Goal: Find specific page/section: Find specific page/section

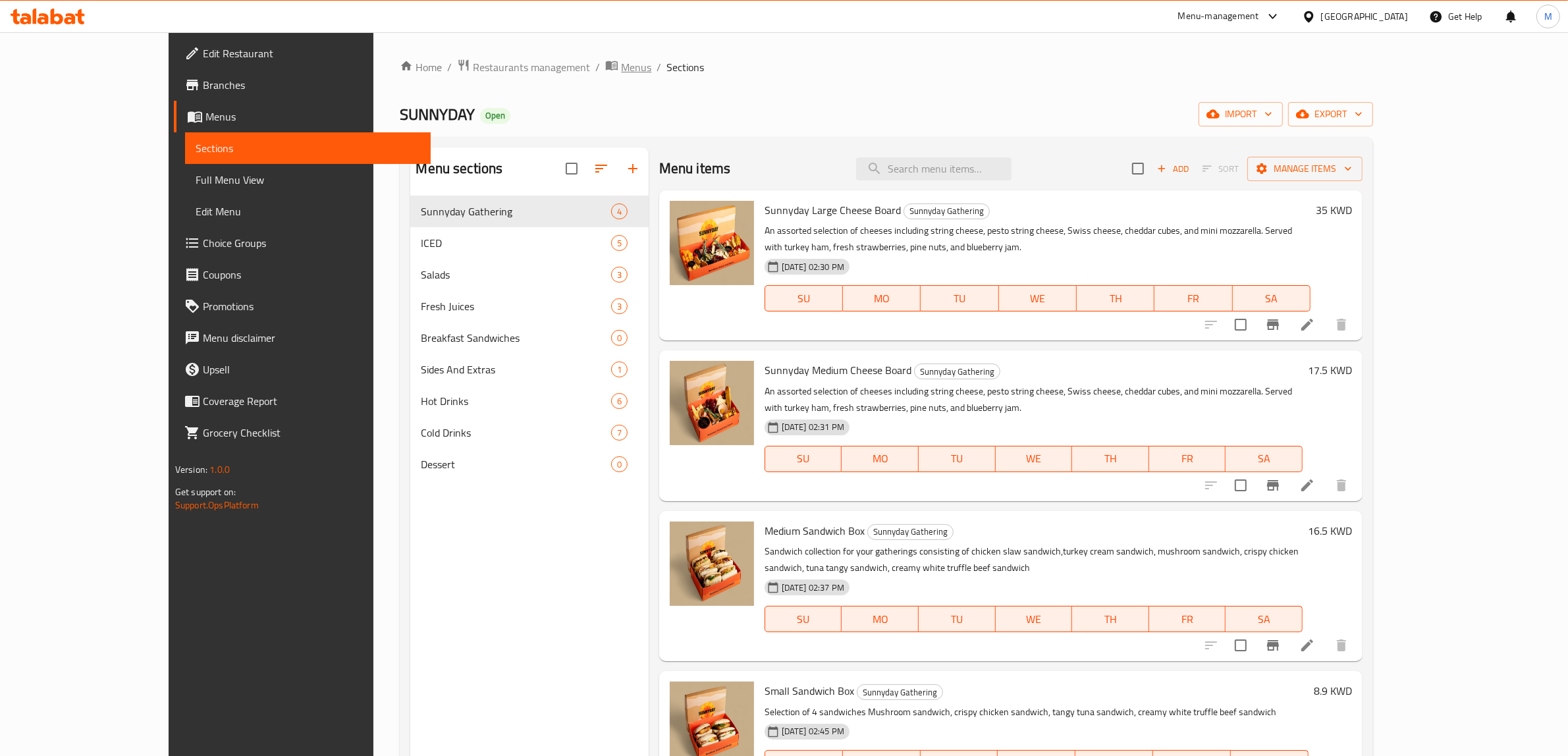
click at [621, 64] on span "Menus" at bounding box center [636, 67] width 30 height 15
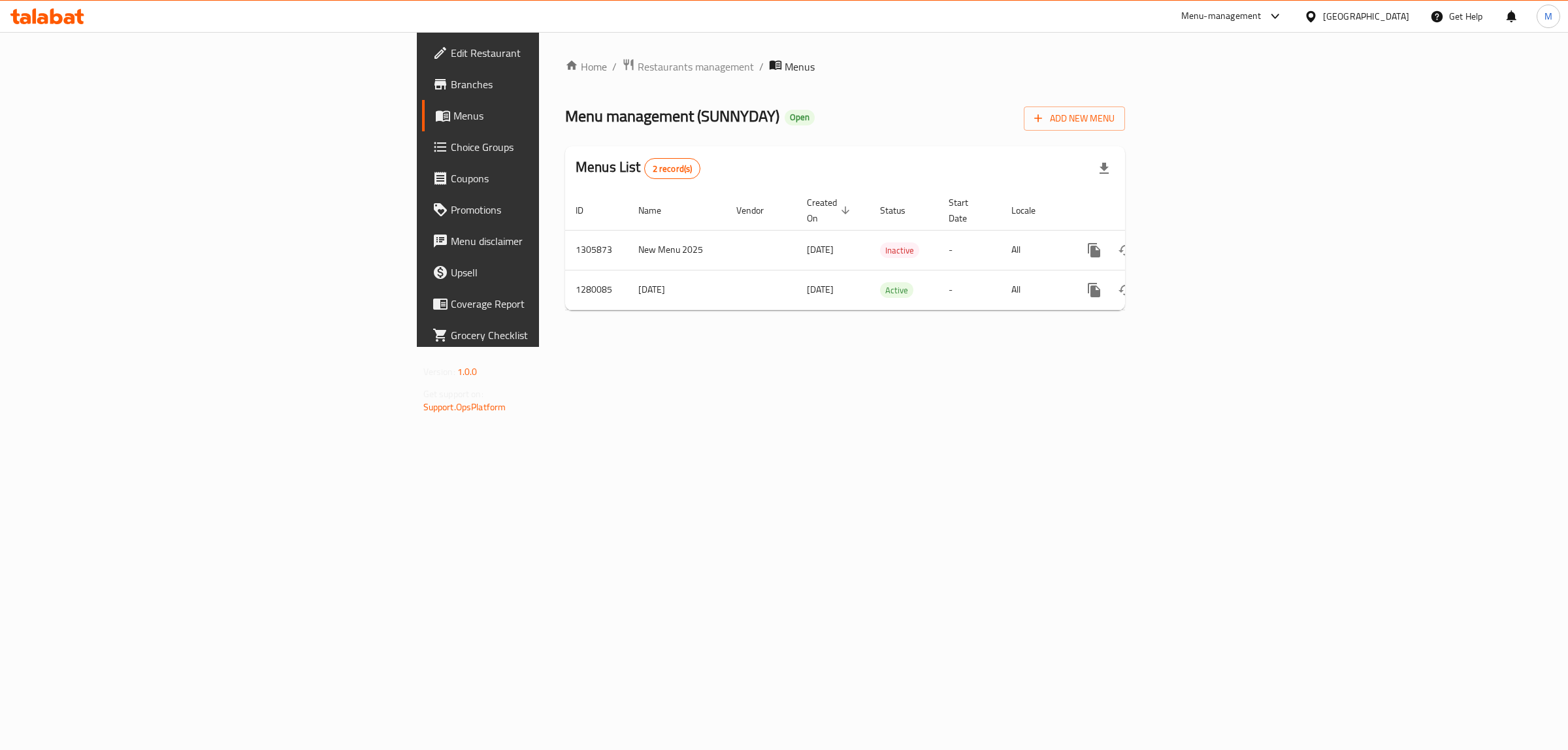
click at [60, 18] on icon at bounding box center [56, 16] width 13 height 15
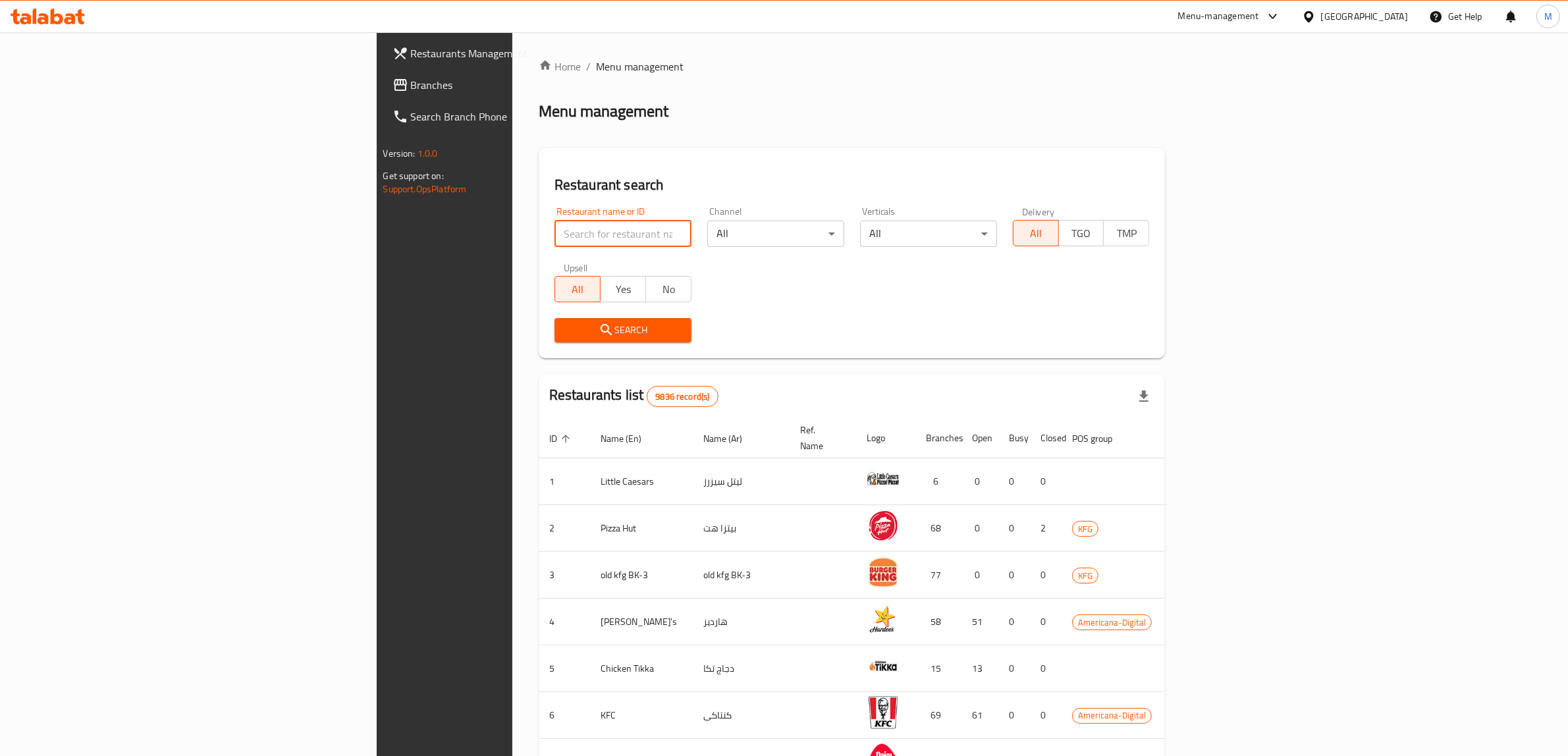
click at [554, 228] on input "search" at bounding box center [623, 233] width 137 height 27
paste input "693613"
type input "693613"
click at [565, 333] on span "Search" at bounding box center [623, 329] width 115 height 16
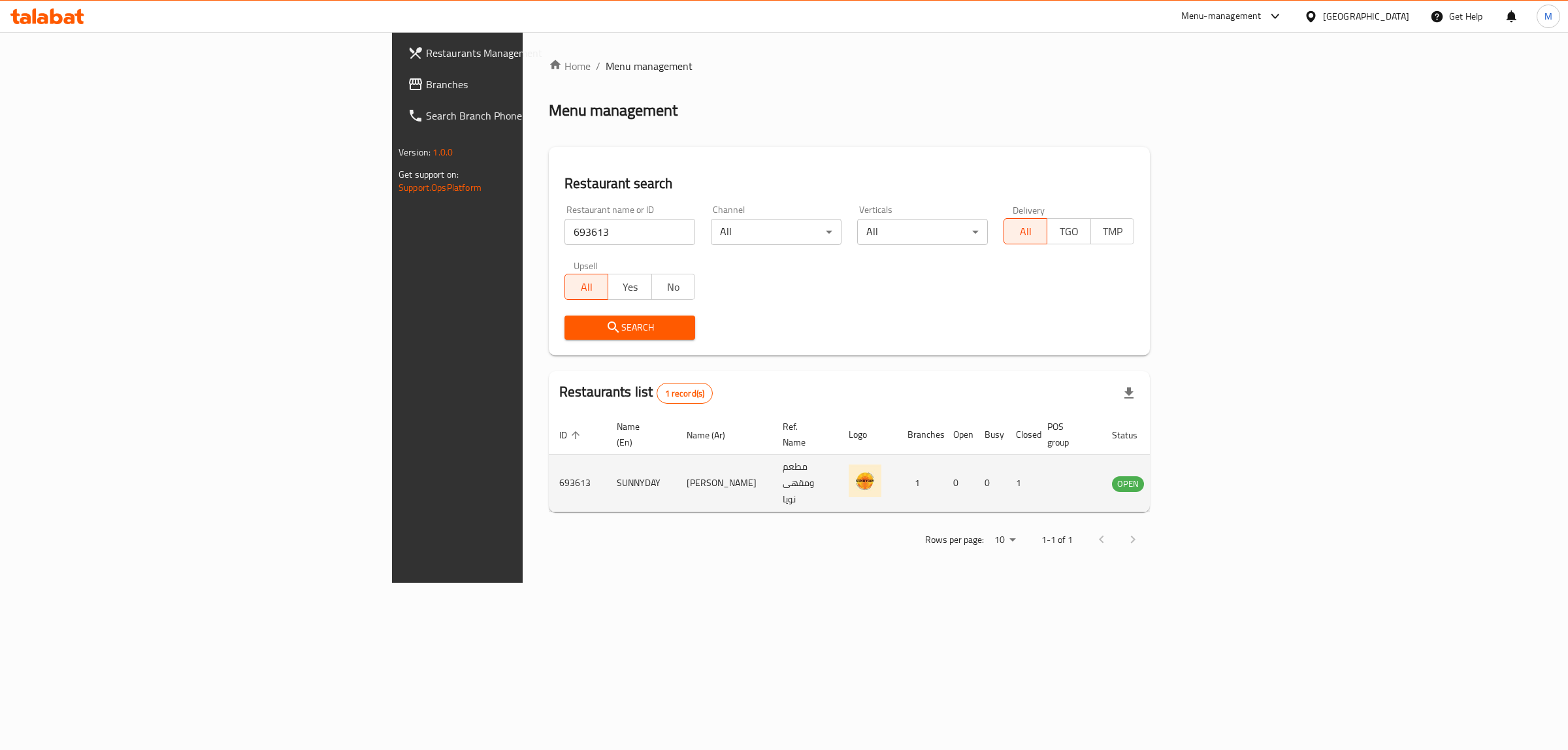
click at [606, 466] on td "SUNNYDAY" at bounding box center [641, 484] width 70 height 58
copy td "SUNNYDAY"
click at [549, 459] on td "693613" at bounding box center [578, 484] width 58 height 58
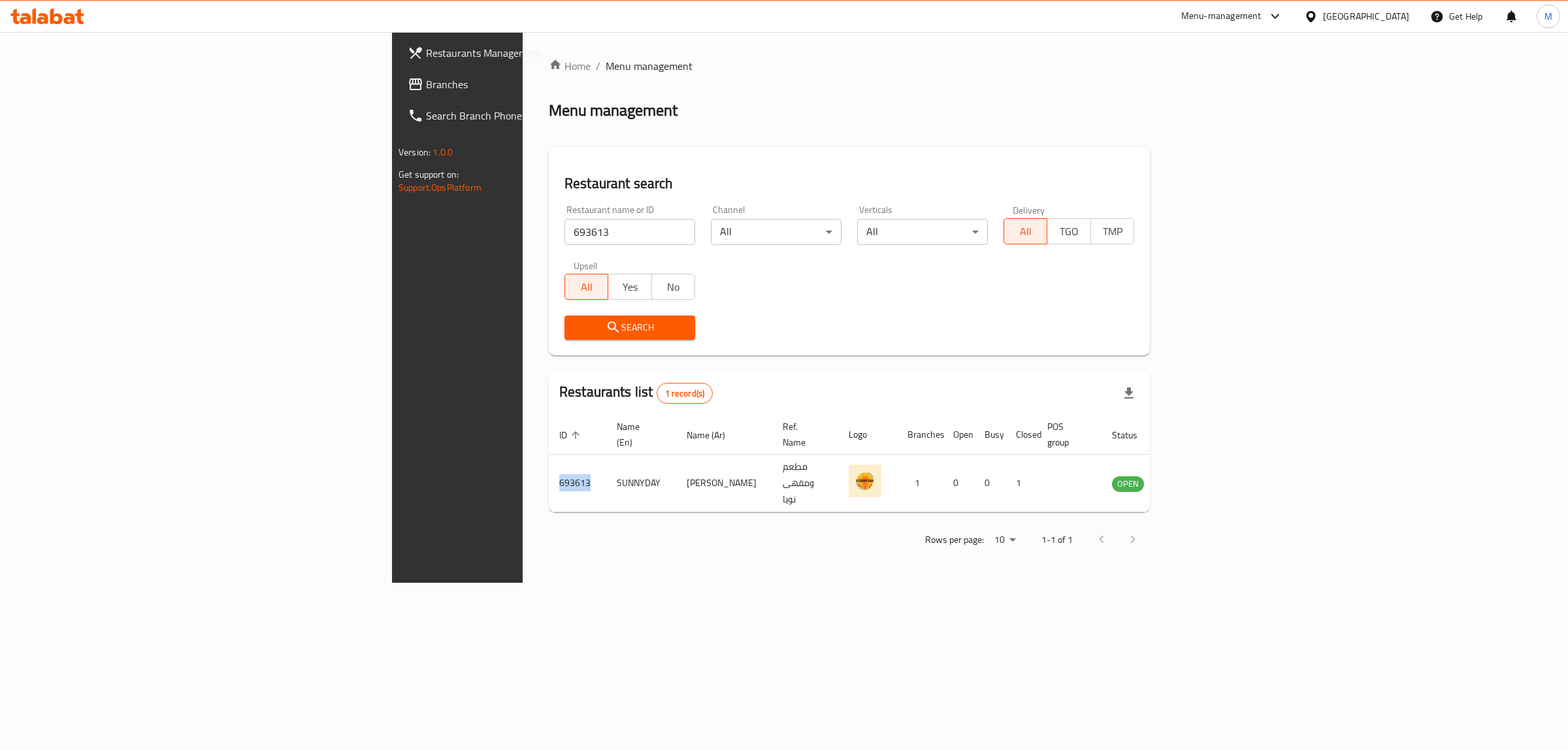
copy td "693613"
